Goal: Check status: Check status

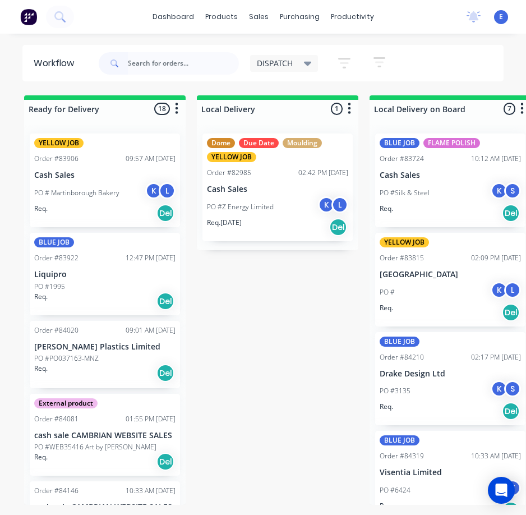
click at [144, 65] on input "text" at bounding box center [183, 63] width 111 height 22
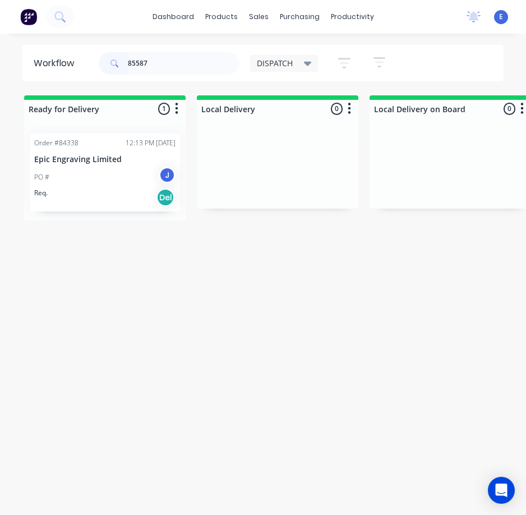
click at [110, 198] on div "Req. Del" at bounding box center [104, 197] width 141 height 19
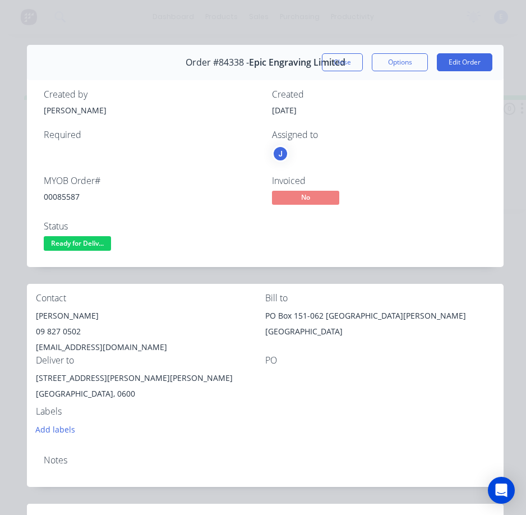
click at [322, 63] on button "Close" at bounding box center [342, 62] width 41 height 18
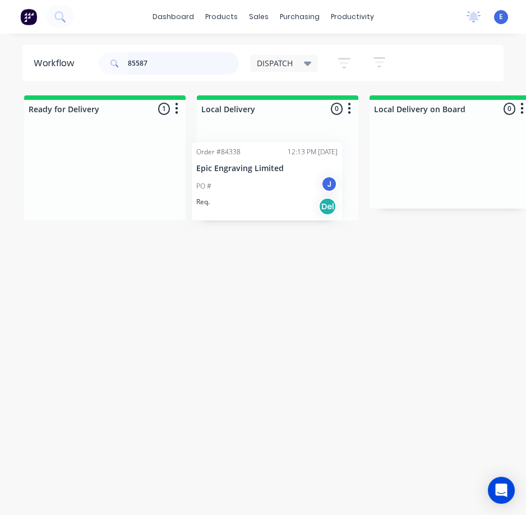
drag, startPoint x: 120, startPoint y: 205, endPoint x: 292, endPoint y: 209, distance: 171.6
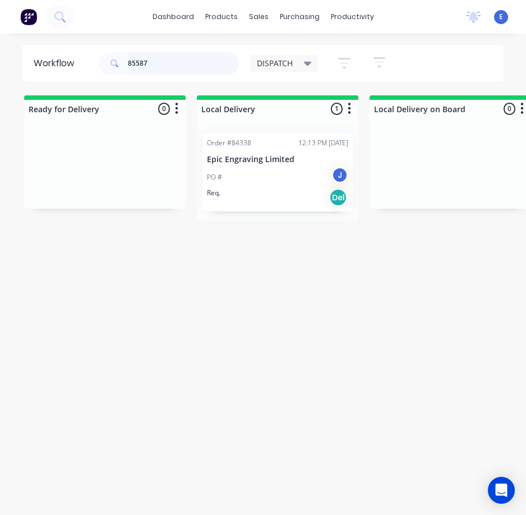
drag, startPoint x: 158, startPoint y: 62, endPoint x: 89, endPoint y: 44, distance: 71.8
click at [91, 46] on header "Workflow 85587 DISPATCH Save new view None edit DISPATCH (Default) edit CUT SHO…" at bounding box center [263, 63] width 482 height 36
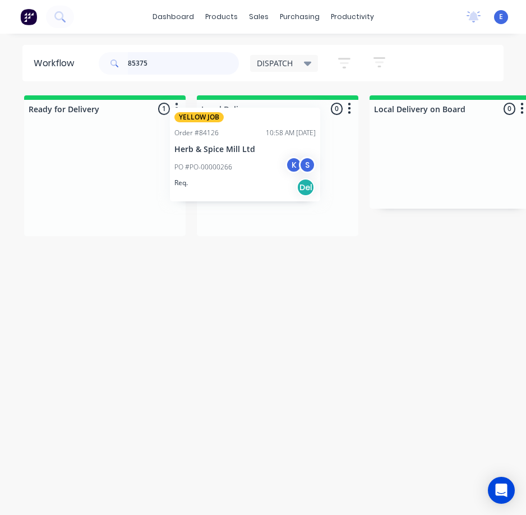
drag, startPoint x: 115, startPoint y: 221, endPoint x: 259, endPoint y: 194, distance: 146.7
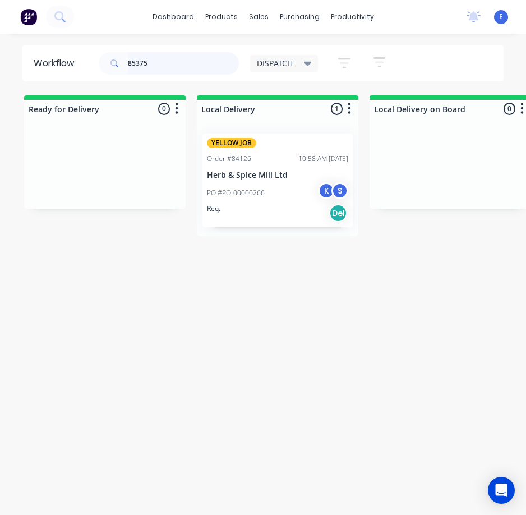
click at [196, 64] on input "85375" at bounding box center [183, 63] width 111 height 22
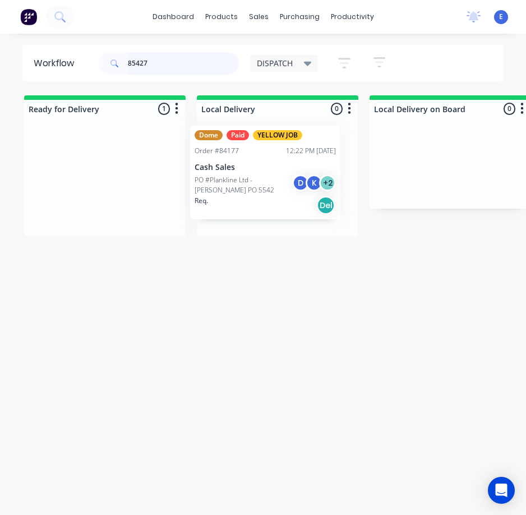
drag, startPoint x: 109, startPoint y: 214, endPoint x: 272, endPoint y: 206, distance: 163.3
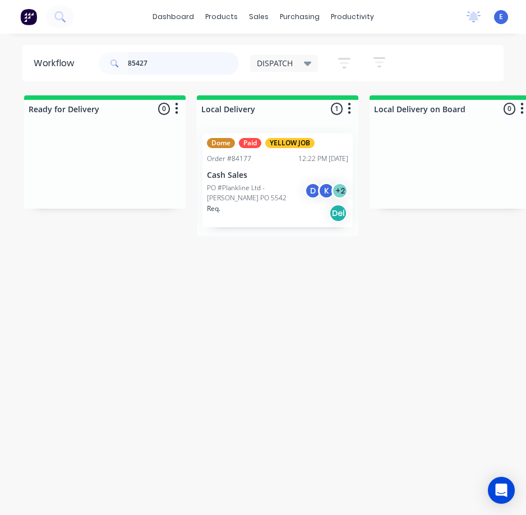
drag, startPoint x: 195, startPoint y: 59, endPoint x: 24, endPoint y: 45, distance: 171.0
click at [24, 45] on header "Workflow 85427 DISPATCH Save new view None edit DISPATCH (Default) edit CUT SHO…" at bounding box center [263, 63] width 482 height 36
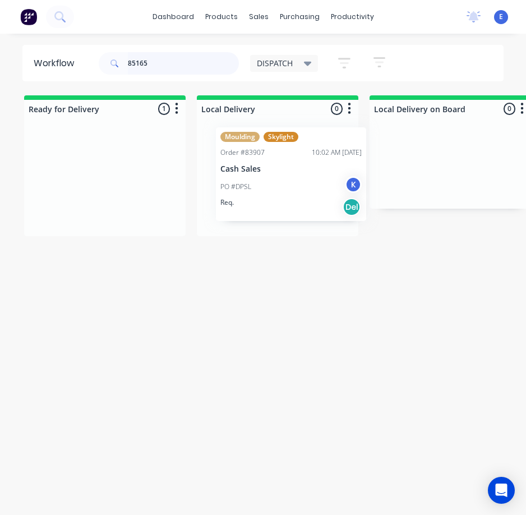
drag, startPoint x: 86, startPoint y: 200, endPoint x: 285, endPoint y: 193, distance: 199.7
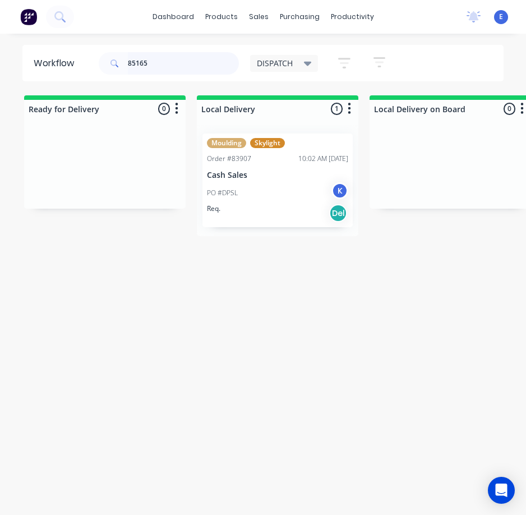
drag, startPoint x: 165, startPoint y: 70, endPoint x: -1, endPoint y: -26, distance: 191.6
click at [0, 0] on html "dashboard products sales purchasing productivity dashboard products Product Cat…" at bounding box center [263, 235] width 526 height 470
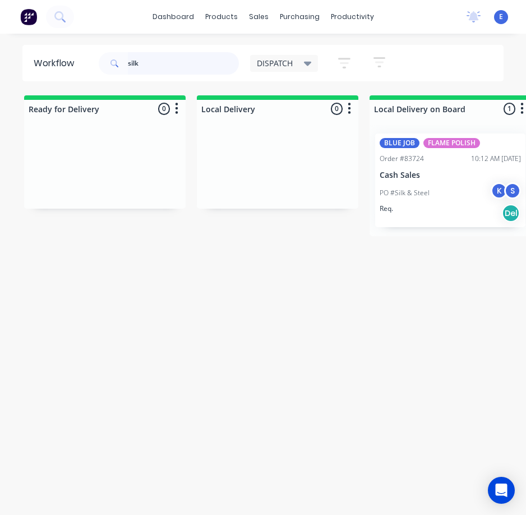
type input "silk"
click at [472, 214] on div "Req. Del" at bounding box center [450, 213] width 141 height 19
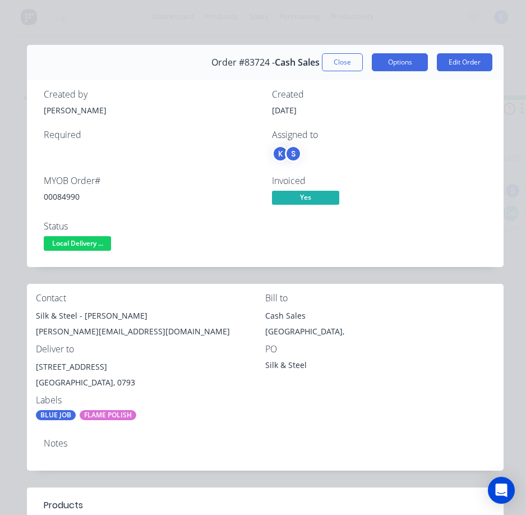
click at [390, 61] on button "Options" at bounding box center [400, 62] width 56 height 18
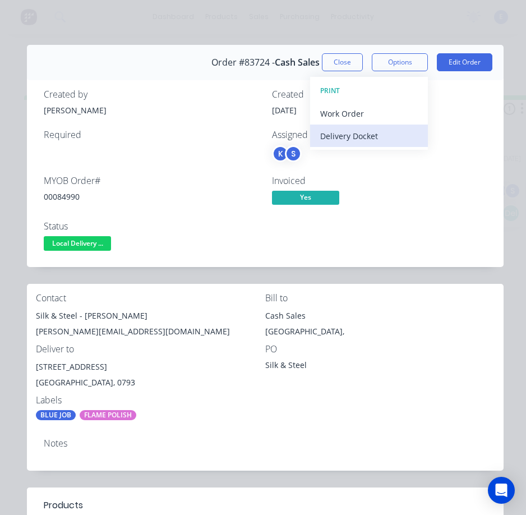
click at [352, 137] on div "Delivery Docket" at bounding box center [369, 136] width 98 height 16
click at [348, 135] on div "Standard" at bounding box center [369, 136] width 98 height 16
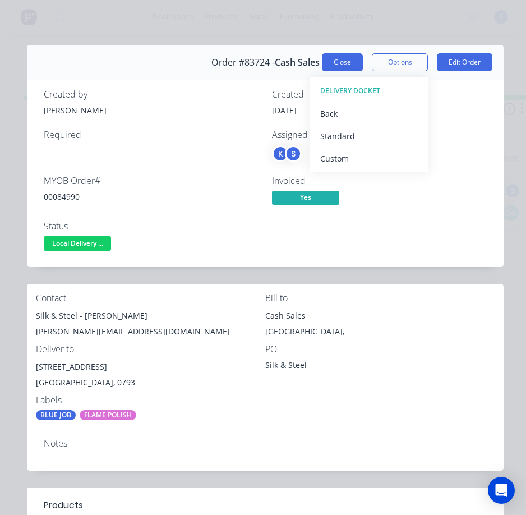
click at [334, 61] on button "Close" at bounding box center [342, 62] width 41 height 18
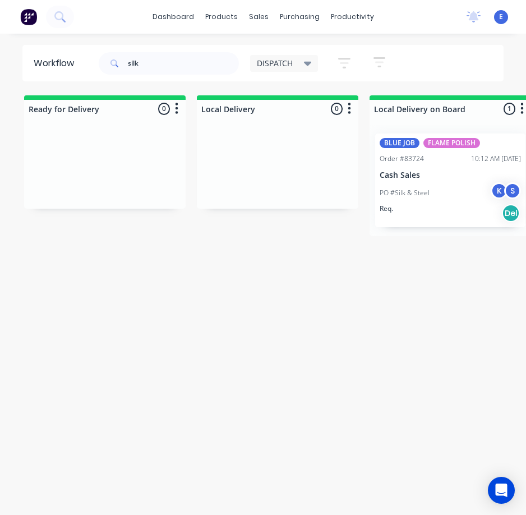
click at [329, 403] on div "Workflow silk DISPATCH Save new view None edit DISPATCH (Default) edit CUT SHOP…" at bounding box center [263, 280] width 526 height 470
